Goal: Information Seeking & Learning: Check status

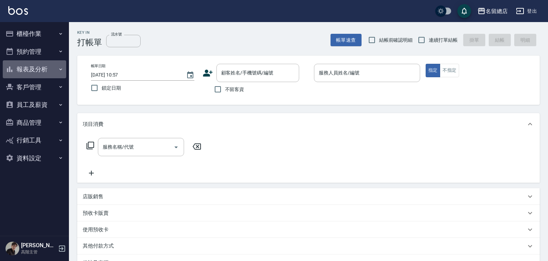
click at [35, 68] on button "報表及分析" at bounding box center [34, 69] width 63 height 18
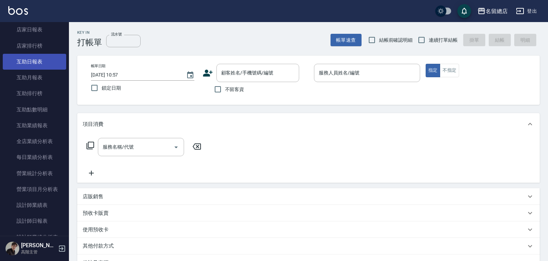
scroll to position [172, 0]
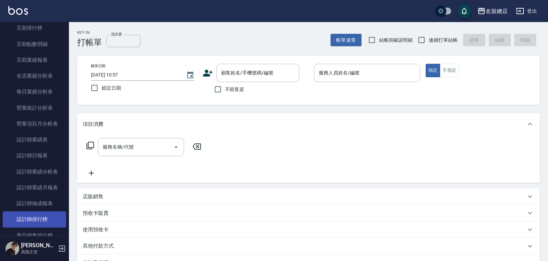
click at [43, 219] on link "設計師排行榜" at bounding box center [34, 219] width 63 height 16
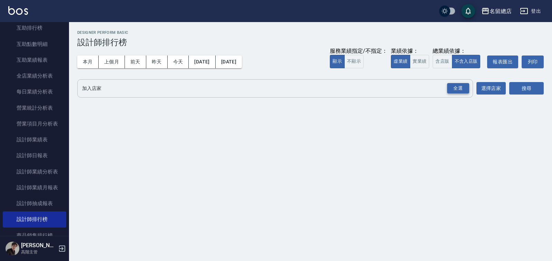
click at [452, 85] on div "全選" at bounding box center [458, 88] width 22 height 11
click at [429, 62] on div "服務業績指定/不指定： 顯示 不顯示 業績依據： 虛業績 實業績 總業績依據： 含店販 不含入店販 報表匯出 列印" at bounding box center [437, 62] width 214 height 13
click at [422, 65] on button "實業績" at bounding box center [419, 61] width 19 height 13
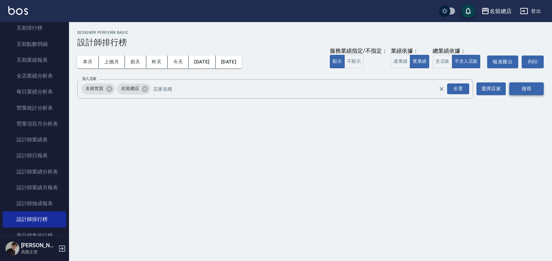
click at [524, 91] on button "搜尋" at bounding box center [526, 88] width 34 height 13
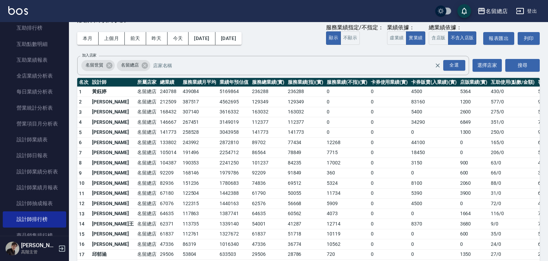
scroll to position [34, 0]
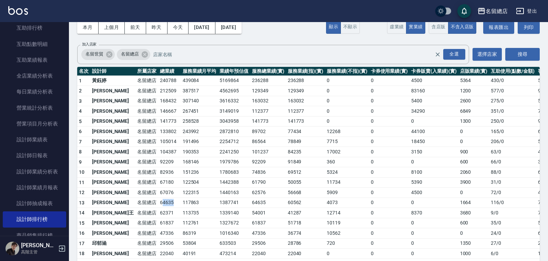
drag, startPoint x: 159, startPoint y: 205, endPoint x: 142, endPoint y: 201, distance: 17.0
click at [158, 201] on td "64635" at bounding box center [169, 203] width 23 height 10
click at [181, 203] on td "117863" at bounding box center [199, 203] width 37 height 10
